Goal: Task Accomplishment & Management: Manage account settings

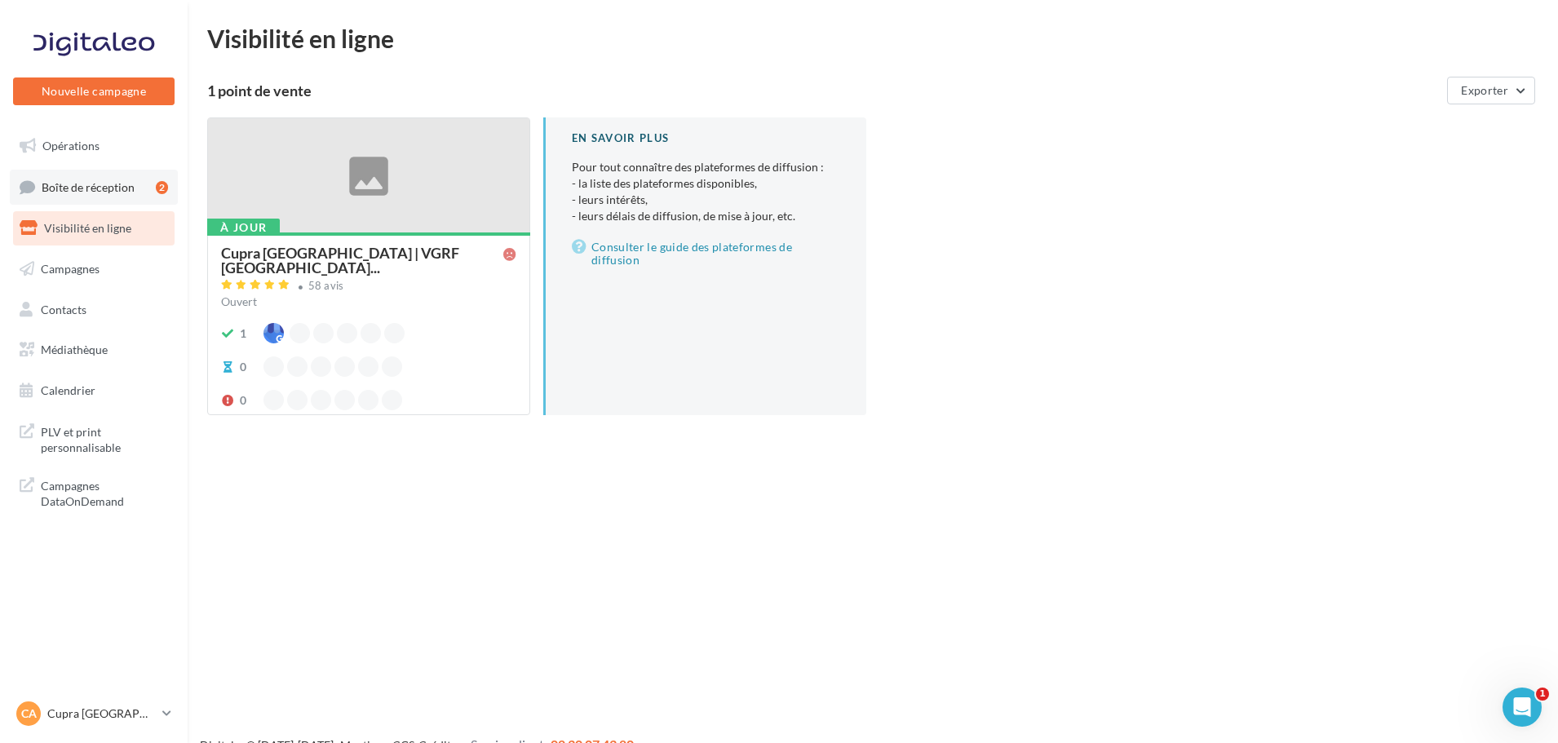
click at [91, 205] on link "Boîte de réception 2" at bounding box center [94, 187] width 168 height 35
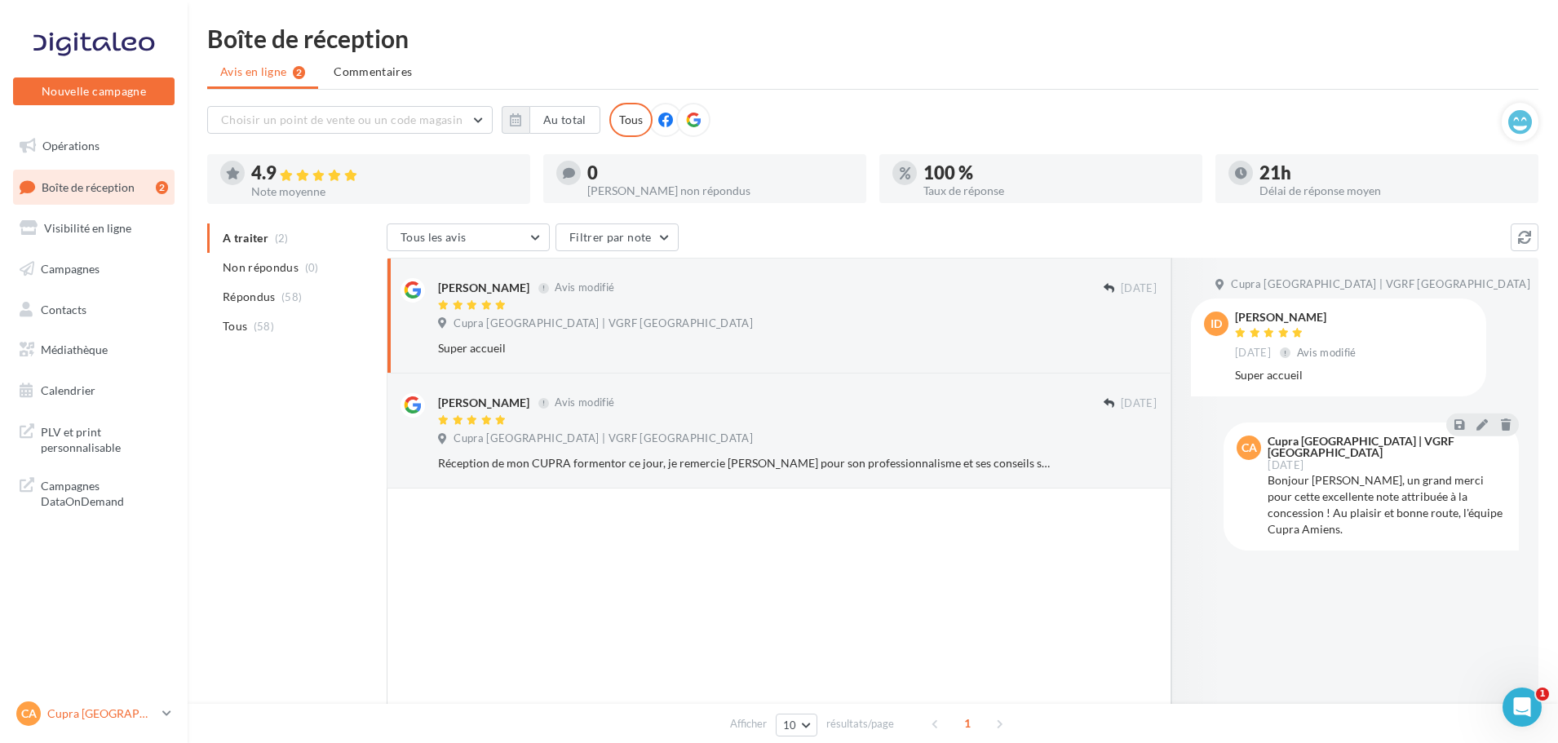
click at [94, 727] on link "CA Cupra Amiens cupra_amiens" at bounding box center [94, 713] width 162 height 31
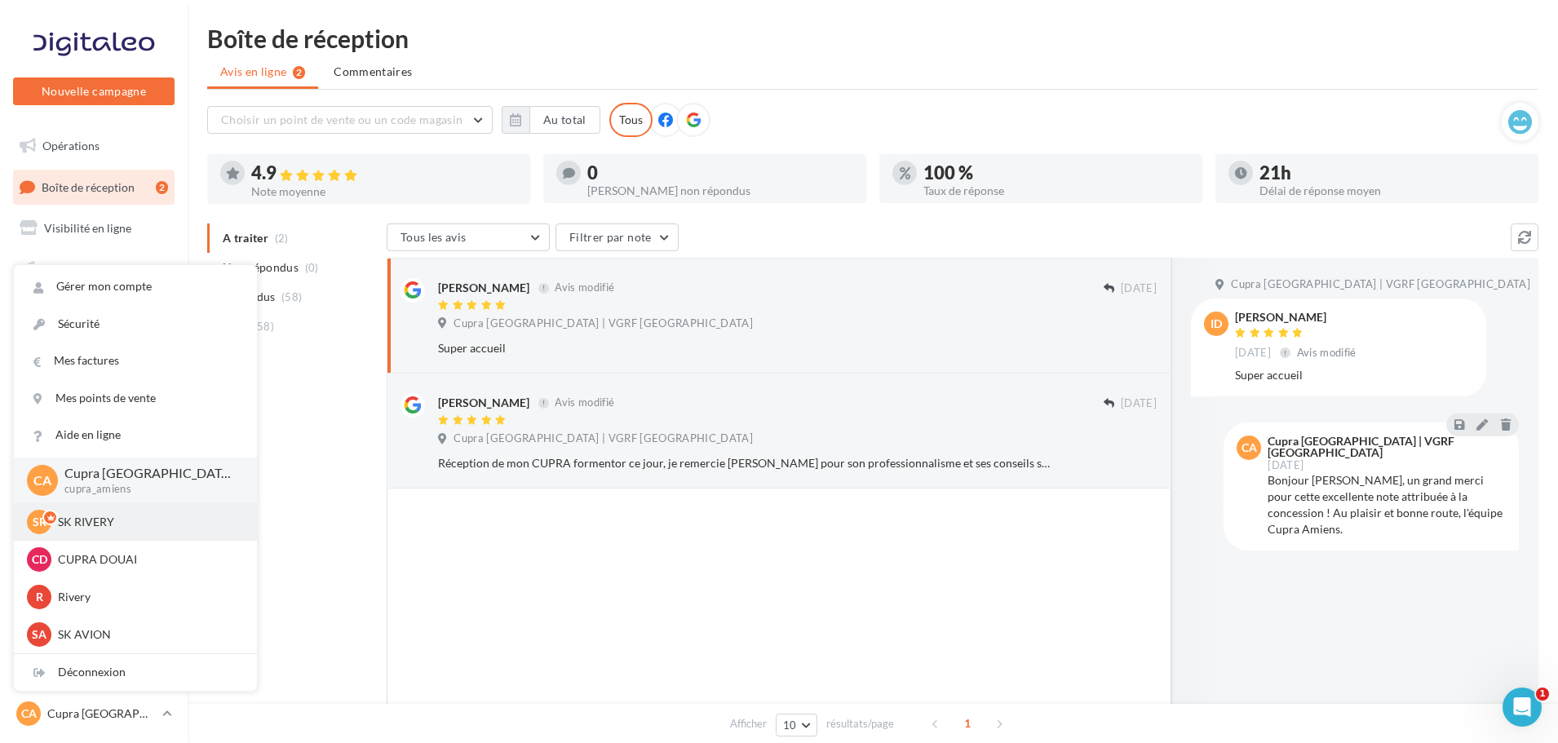
click at [103, 528] on p "SK RIVERY" at bounding box center [147, 522] width 179 height 16
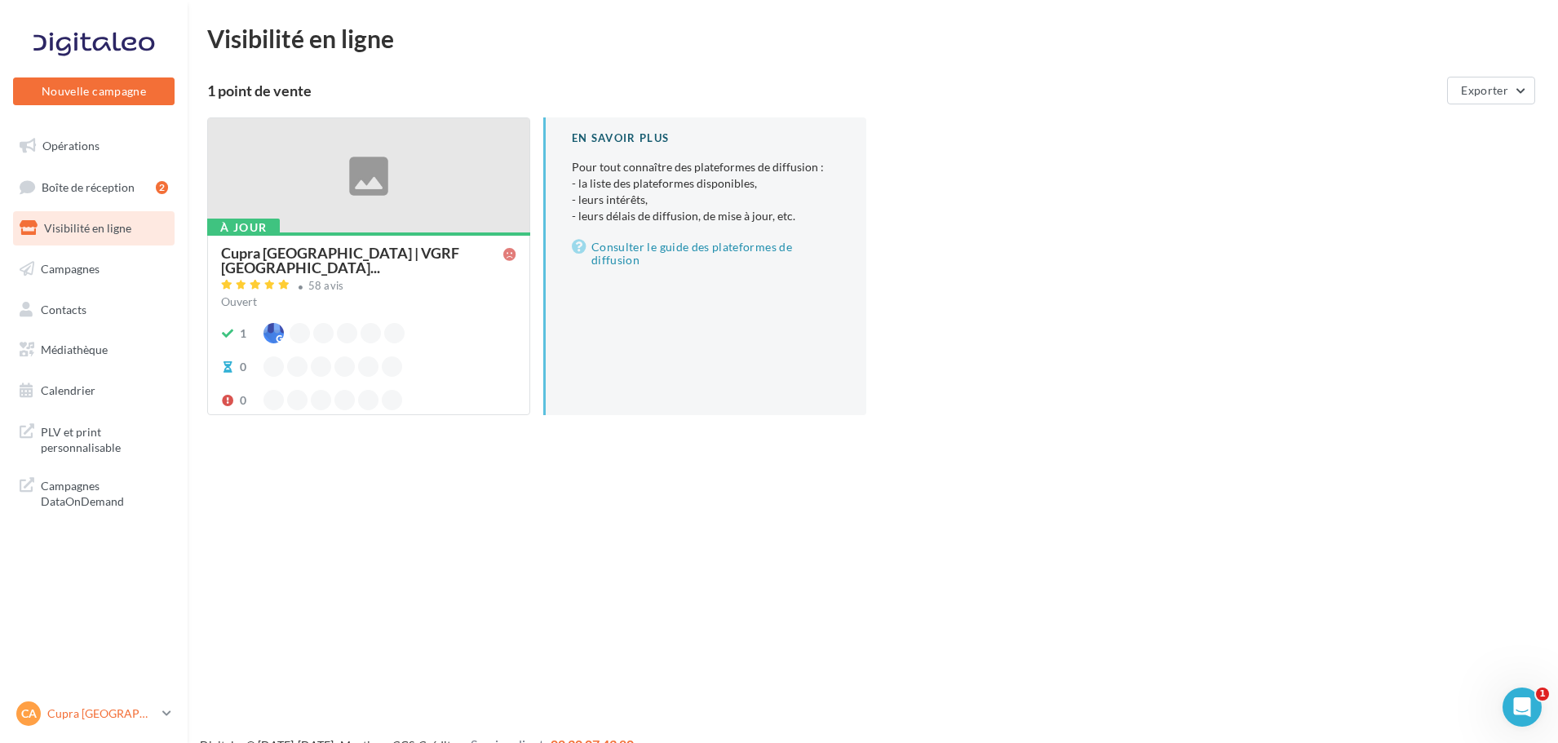
click at [140, 722] on div "CA Cupra Amiens cupra_amiens" at bounding box center [85, 714] width 139 height 24
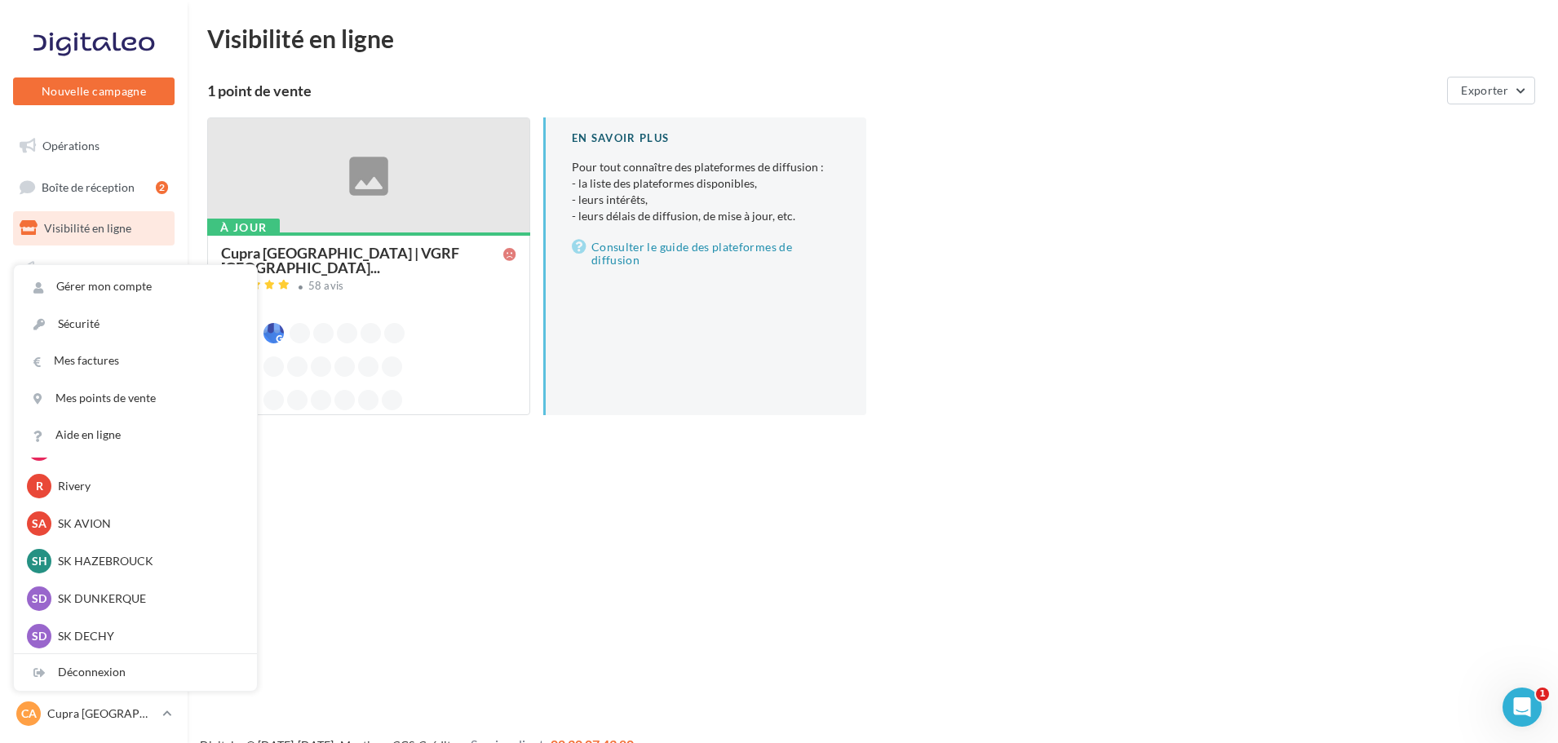
scroll to position [29, 0]
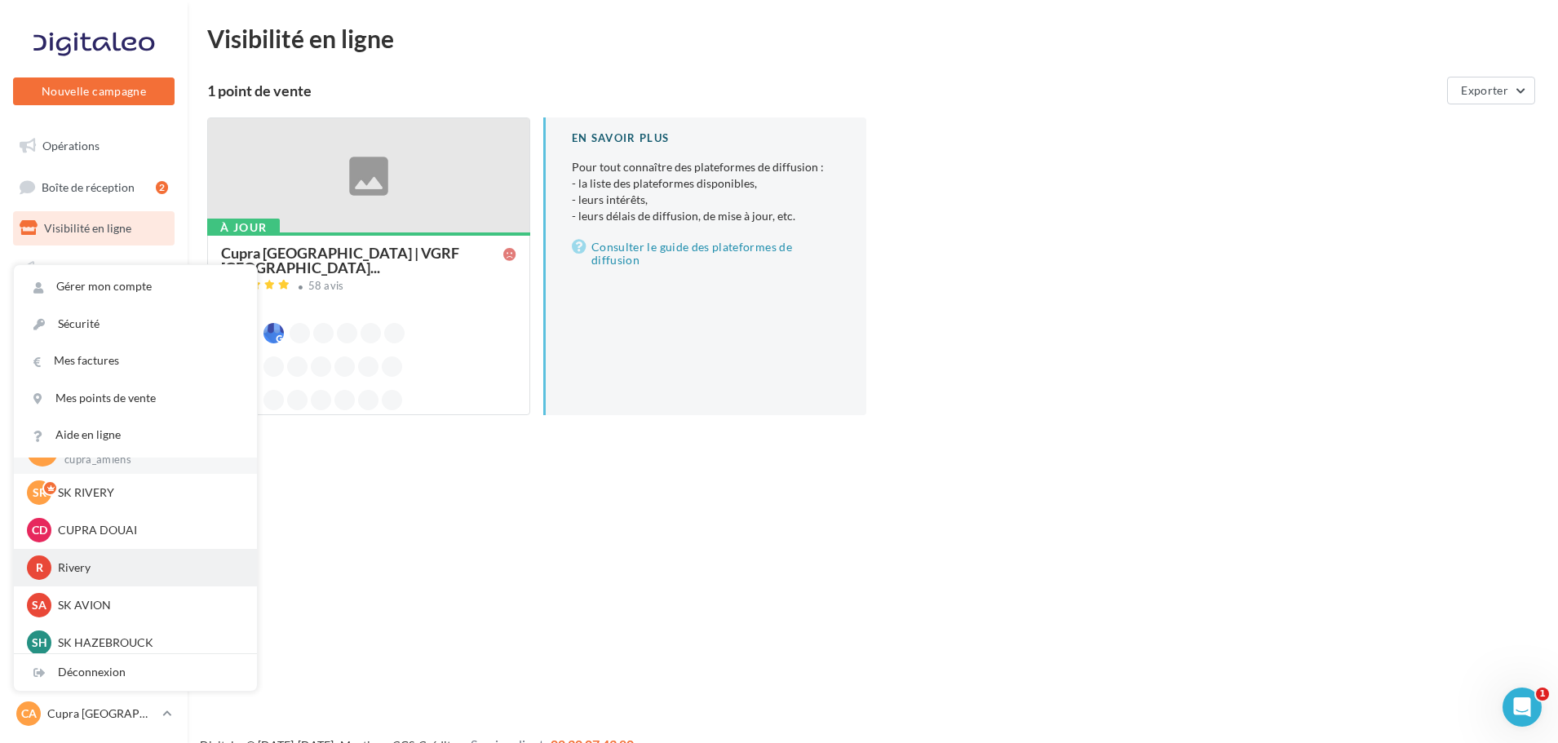
click at [103, 570] on p "Rivery" at bounding box center [147, 568] width 179 height 16
